Goal: Browse casually

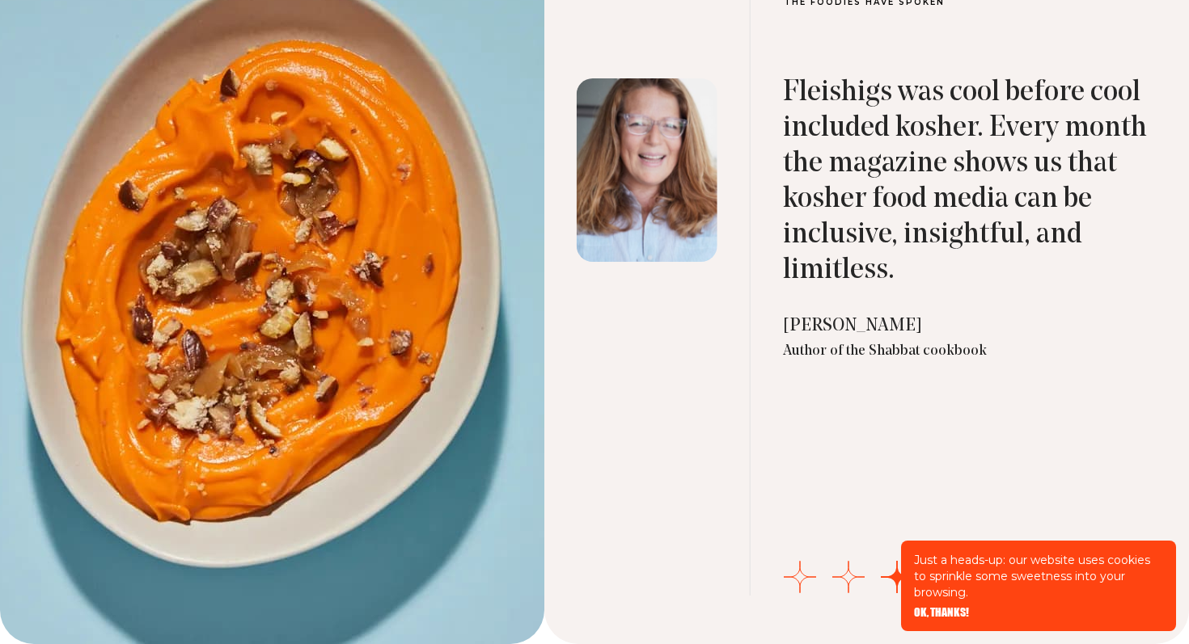
scroll to position [5274, 0]
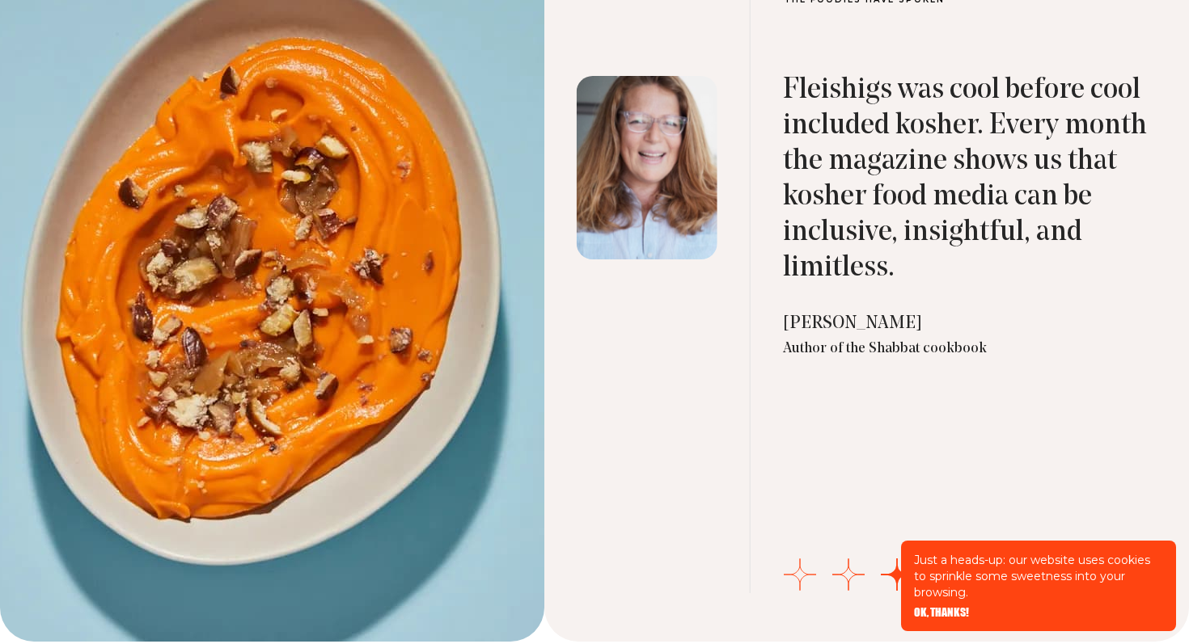
click at [799, 568] on button "Go to slide 1" at bounding box center [800, 575] width 32 height 32
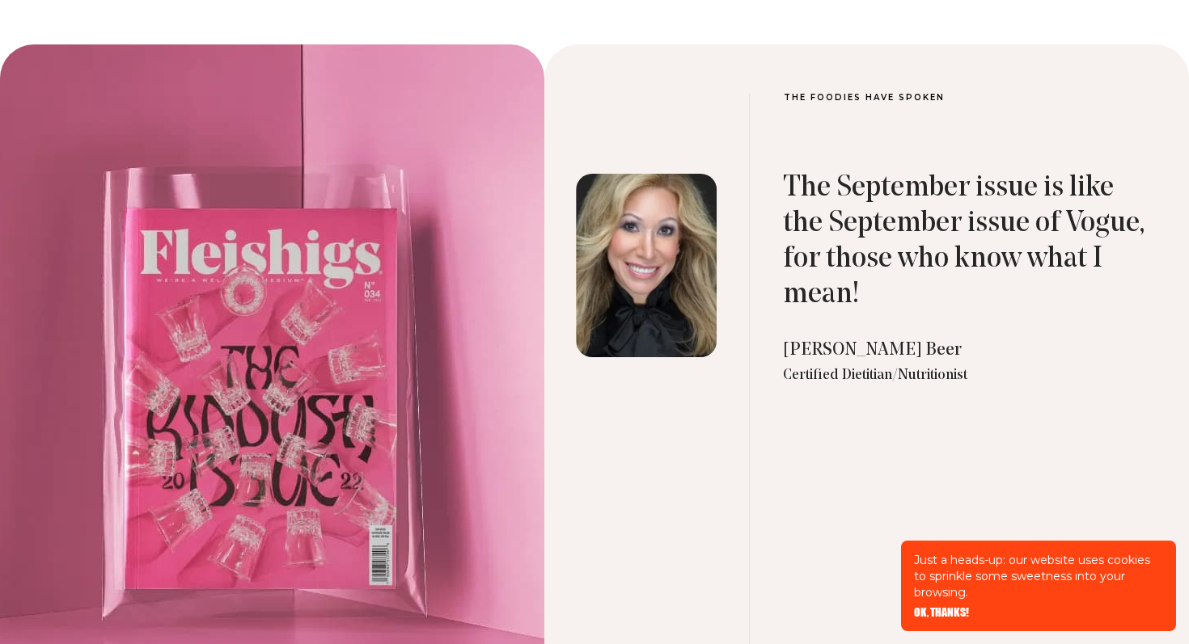
scroll to position [5170, 0]
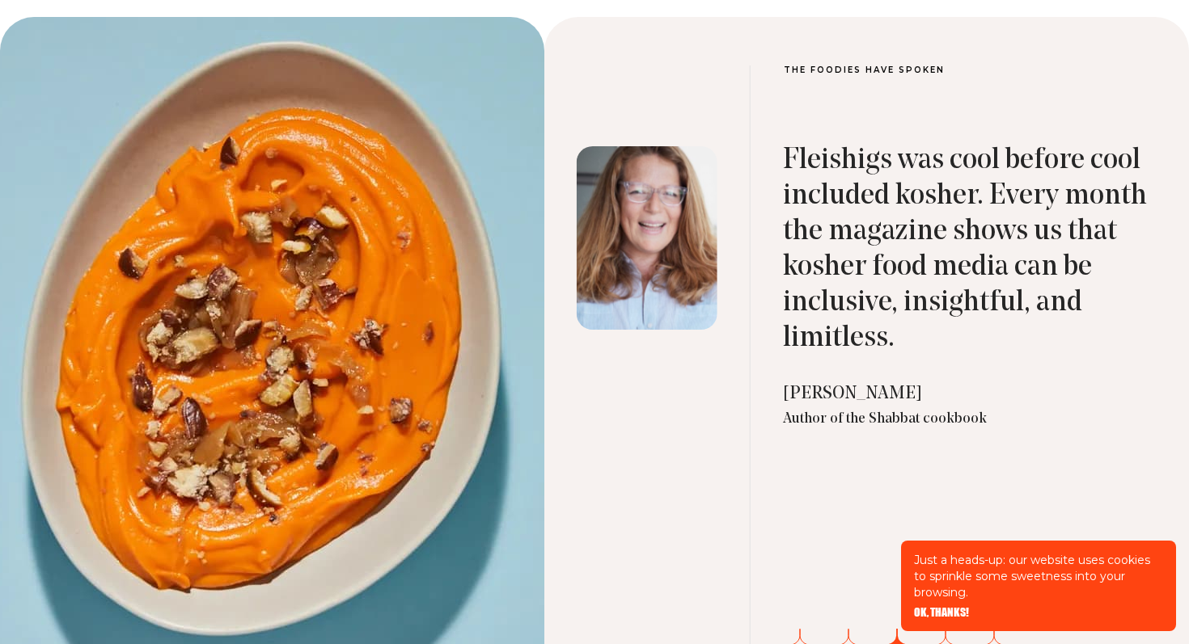
scroll to position [5204, 0]
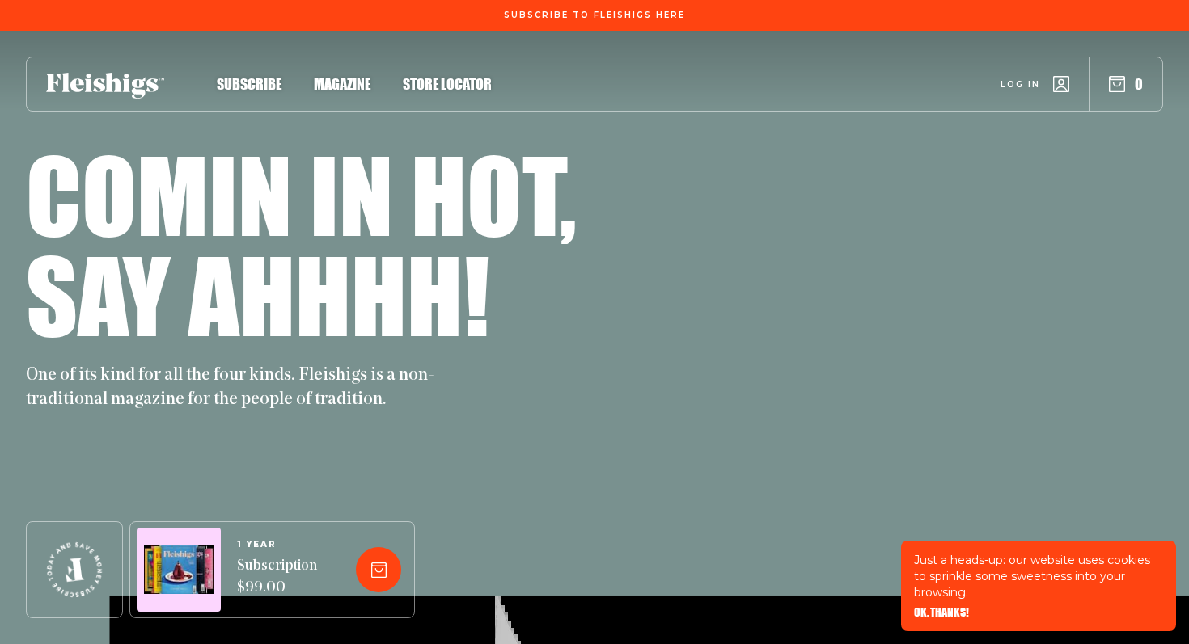
scroll to position [5204, 0]
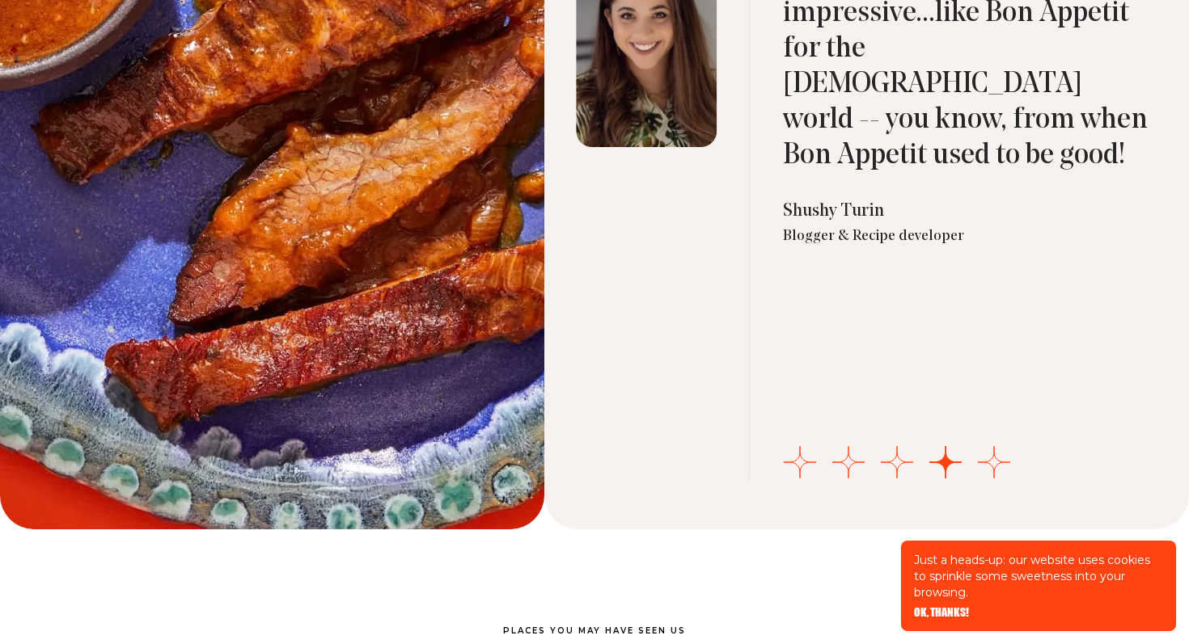
scroll to position [5162, 0]
